Goal: Task Accomplishment & Management: Use online tool/utility

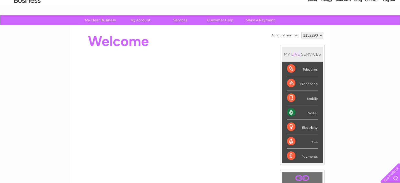
scroll to position [24, 0]
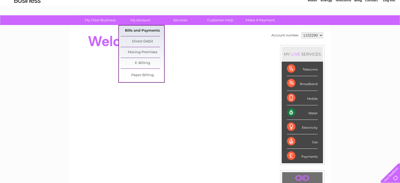
click at [140, 29] on link "Bills and Payments" at bounding box center [142, 31] width 43 height 11
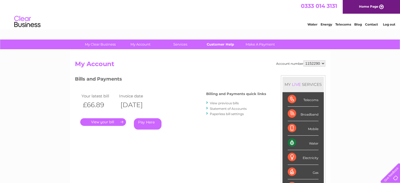
click at [225, 47] on link "Customer Help" at bounding box center [220, 44] width 43 height 10
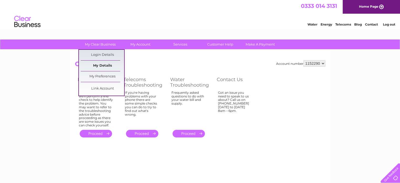
click at [103, 67] on link "My Details" at bounding box center [102, 66] width 43 height 11
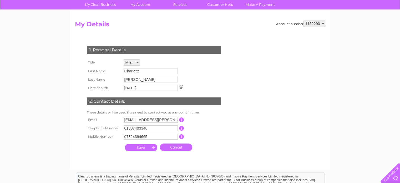
scroll to position [40, 0]
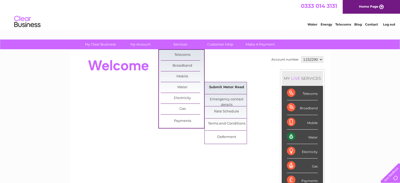
click at [222, 87] on link "Submit Meter Read" at bounding box center [226, 87] width 43 height 11
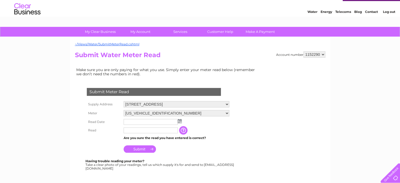
scroll to position [15, 0]
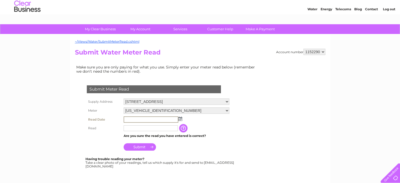
click at [154, 119] on input "text" at bounding box center [151, 119] width 55 height 6
click at [182, 119] on td at bounding box center [176, 119] width 108 height 8
click at [179, 119] on img at bounding box center [180, 118] width 4 height 4
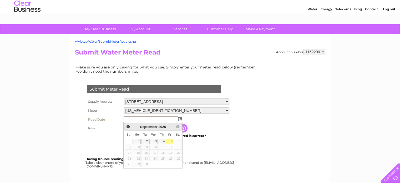
click at [169, 141] on link "5" at bounding box center [169, 141] width 7 height 5
type input "2025/09/05"
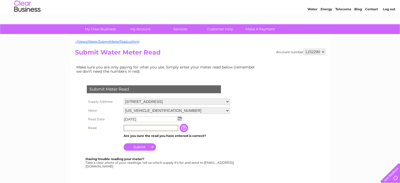
click at [145, 129] on input "text" at bounding box center [151, 128] width 55 height 6
type input "00622"
click at [185, 129] on input "button" at bounding box center [183, 127] width 9 height 8
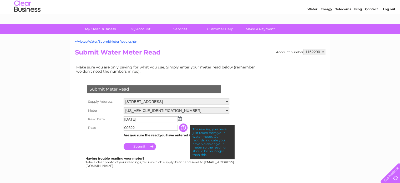
click at [147, 145] on input "Submit" at bounding box center [140, 146] width 32 height 7
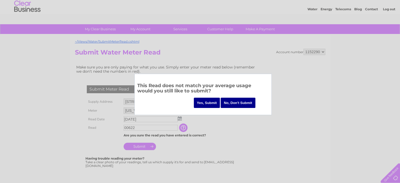
click at [211, 105] on input "Yes, Submit" at bounding box center [207, 103] width 26 height 10
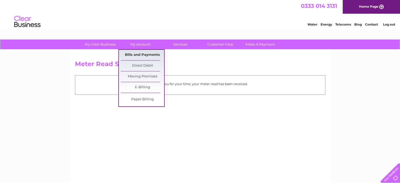
click at [140, 53] on link "Bills and Payments" at bounding box center [142, 55] width 43 height 11
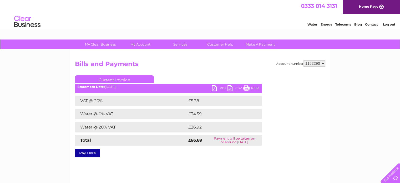
click at [220, 88] on link "PDF" at bounding box center [220, 89] width 16 height 8
